Goal: Information Seeking & Learning: Learn about a topic

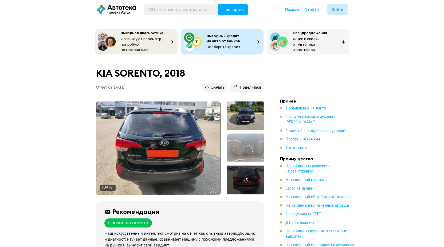
click at [163, 147] on img at bounding box center [158, 147] width 124 height 93
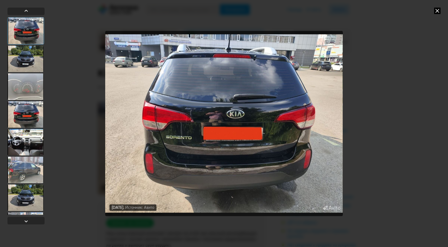
click at [26, 59] on div at bounding box center [25, 58] width 36 height 27
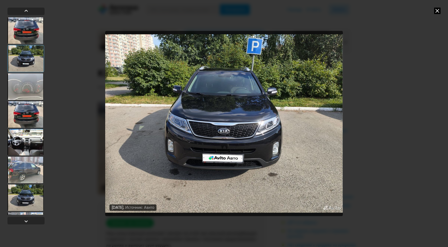
click at [29, 83] on div at bounding box center [25, 86] width 36 height 27
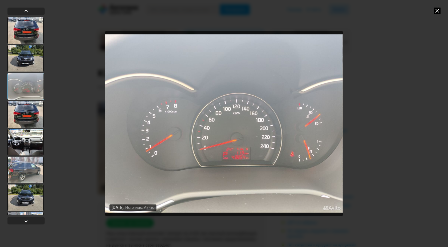
click at [26, 115] on div at bounding box center [25, 114] width 36 height 27
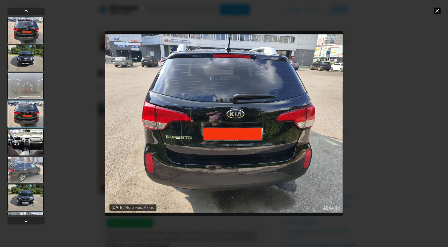
click at [24, 148] on div at bounding box center [25, 142] width 36 height 27
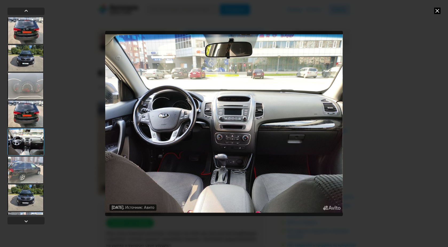
click at [230, 139] on img "Go to Slide 5" at bounding box center [223, 123] width 237 height 185
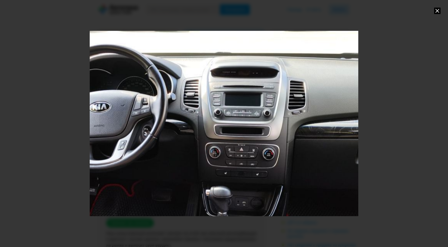
click at [181, 139] on div "Go to Slide 5" at bounding box center [224, 123] width 538 height 370
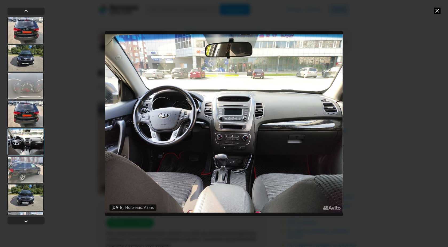
click at [11, 173] on div at bounding box center [25, 169] width 36 height 27
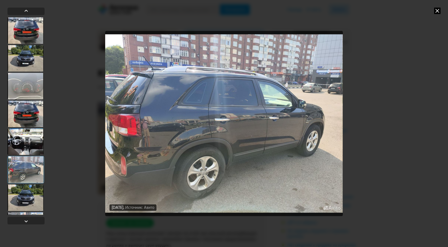
click at [26, 194] on div at bounding box center [25, 197] width 36 height 27
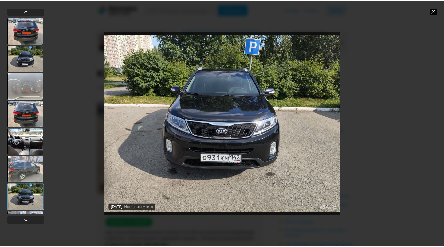
scroll to position [25, 0]
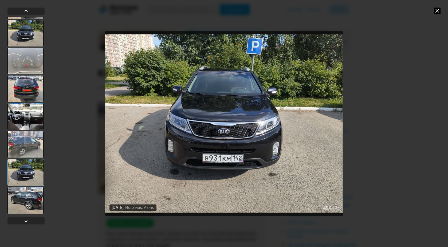
click at [28, 195] on div at bounding box center [25, 200] width 36 height 27
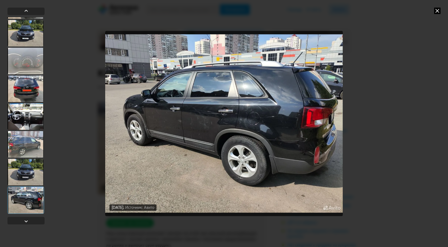
click at [173, 140] on img "Go to Slide 8" at bounding box center [223, 123] width 237 height 185
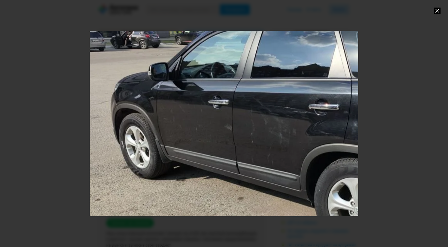
drag, startPoint x: 197, startPoint y: 140, endPoint x: 293, endPoint y: 149, distance: 96.5
click at [293, 149] on div "Go to Slide 8" at bounding box center [320, 133] width 538 height 370
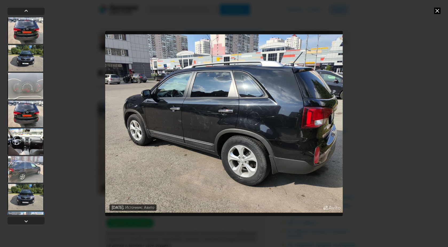
click at [439, 13] on icon at bounding box center [437, 10] width 6 height 6
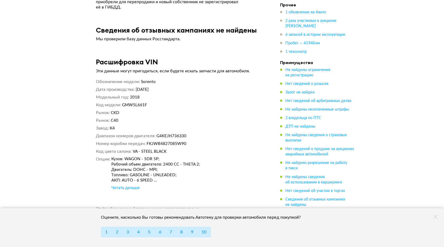
scroll to position [2028, 0]
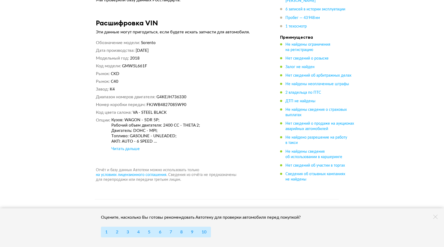
click at [126, 146] on div "Читать дальше" at bounding box center [125, 148] width 28 height 5
drag, startPoint x: 164, startPoint y: 129, endPoint x: 111, endPoint y: 127, distance: 52.6
click at [111, 127] on div "Кузов: WAGON - 5DR 5P; Рабочий объем двигателя: 2400 CC - THETA 2; Двигатель: D…" at bounding box center [187, 130] width 153 height 27
click at [172, 135] on div "Кузов: WAGON - 5DR 5P; Рабочий объем двигателя: 2400 CC - THETA 2; Двигатель: D…" at bounding box center [187, 134] width 153 height 34
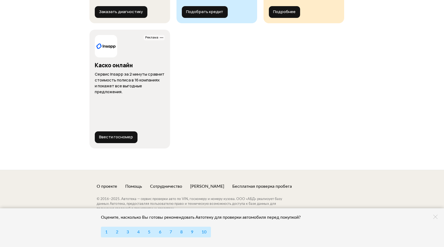
scroll to position [2362, 0]
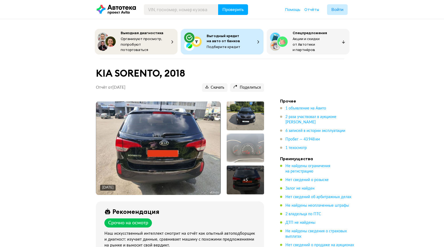
click at [183, 144] on img at bounding box center [158, 147] width 124 height 93
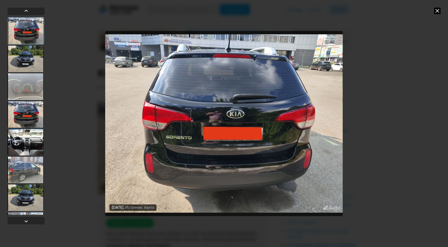
click at [30, 145] on div at bounding box center [25, 142] width 36 height 27
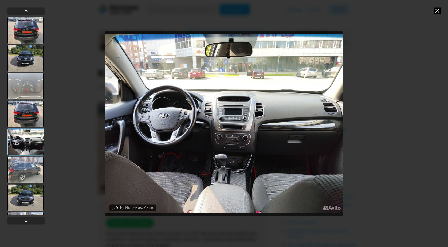
click at [177, 182] on img "Go to Slide 5" at bounding box center [223, 123] width 237 height 185
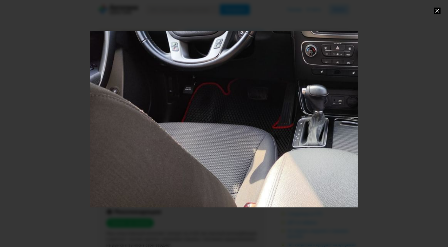
drag, startPoint x: 143, startPoint y: 196, endPoint x: 239, endPoint y: 94, distance: 139.7
click at [239, 94] on div "Go to Slide 5" at bounding box center [320, 22] width 538 height 370
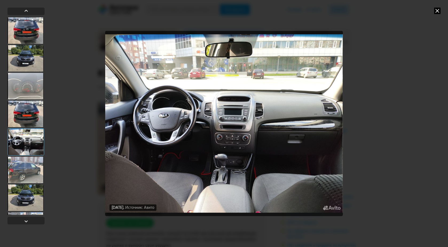
click at [122, 116] on img "Go to Slide 5" at bounding box center [223, 123] width 237 height 185
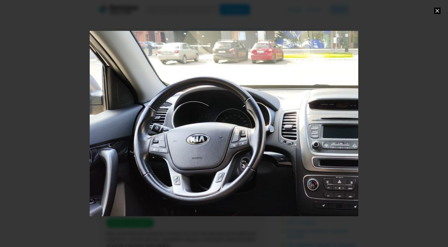
drag, startPoint x: 160, startPoint y: 136, endPoint x: 256, endPoint y: 169, distance: 102.1
click at [256, 169] on div "Go to Slide 5" at bounding box center [322, 156] width 538 height 370
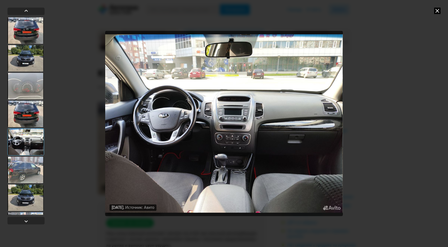
click at [226, 143] on img "Go to Slide 5" at bounding box center [223, 123] width 237 height 185
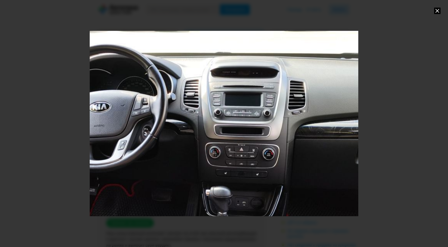
click at [270, 150] on div "Go to Slide 5" at bounding box center [224, 123] width 538 height 370
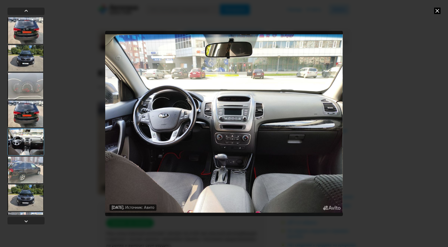
click at [25, 168] on div at bounding box center [25, 169] width 36 height 27
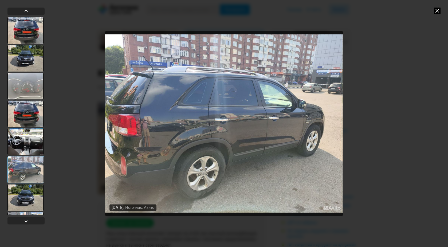
click at [24, 192] on div at bounding box center [25, 197] width 36 height 27
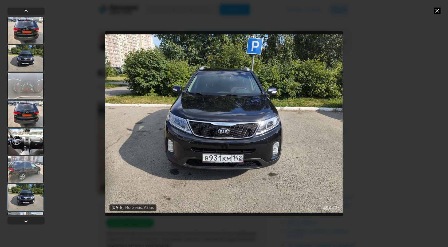
click at [196, 157] on img "Go to Slide 7" at bounding box center [223, 123] width 237 height 185
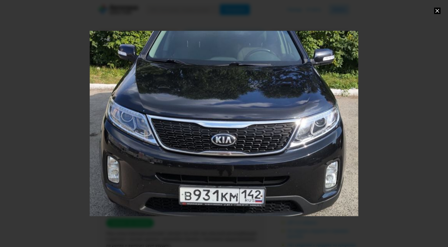
click at [203, 156] on div "Go to Slide 7" at bounding box center [224, 123] width 538 height 370
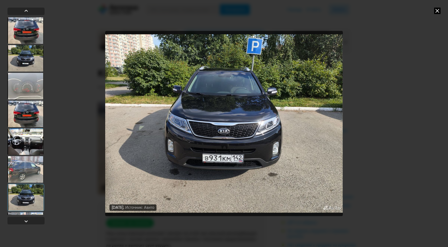
scroll to position [25, 0]
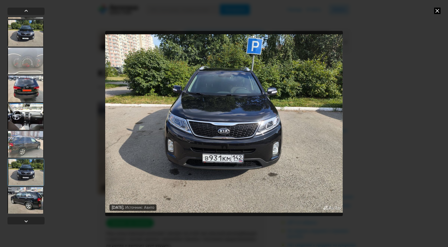
click at [19, 198] on div at bounding box center [25, 200] width 36 height 27
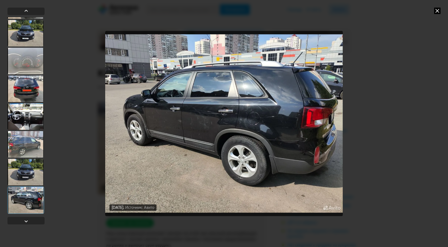
click at [24, 91] on div at bounding box center [25, 88] width 36 height 27
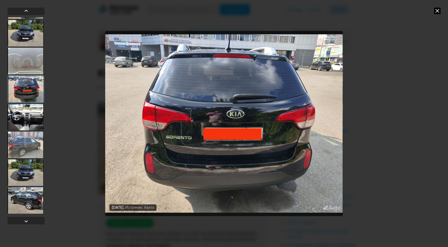
click at [207, 159] on img "Go to Slide 4" at bounding box center [223, 123] width 237 height 185
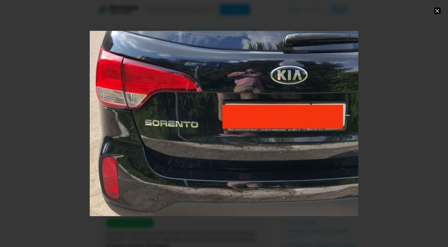
drag, startPoint x: 194, startPoint y: 185, endPoint x: 235, endPoint y: 157, distance: 49.5
click at [235, 157] on div "Go to Slide 4" at bounding box center [265, 95] width 538 height 370
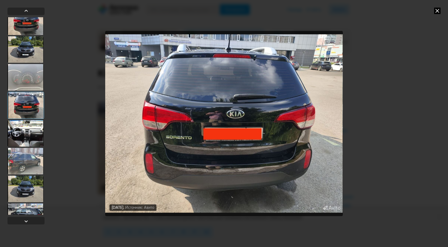
scroll to position [0, 0]
